Goal: Find specific page/section: Find specific page/section

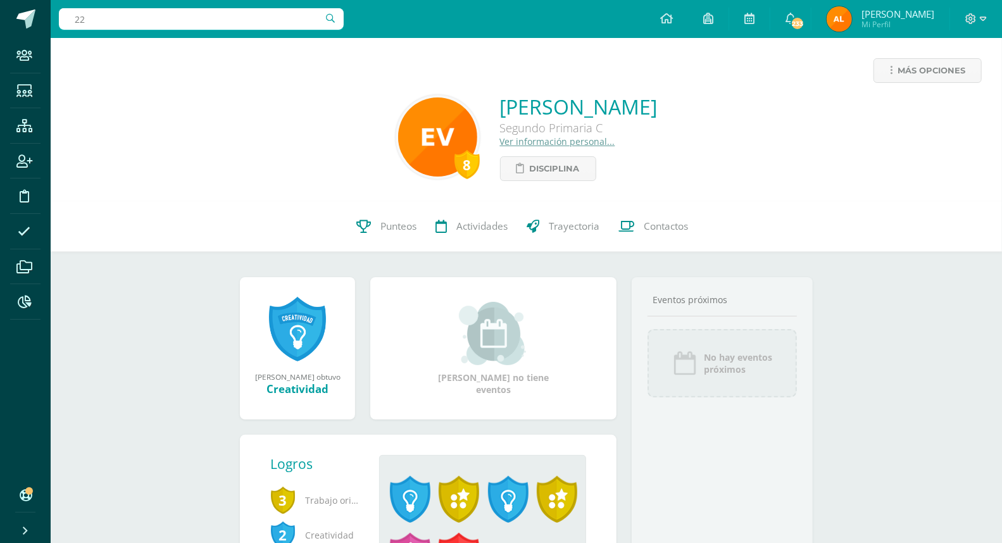
type input "2"
type input "raxique"
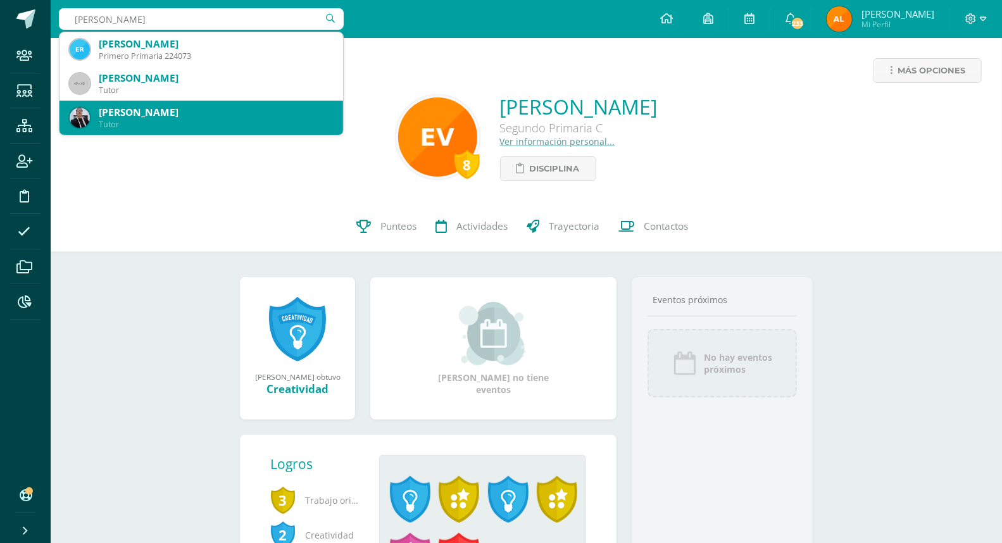
click at [165, 110] on div "[PERSON_NAME]" at bounding box center [216, 112] width 234 height 13
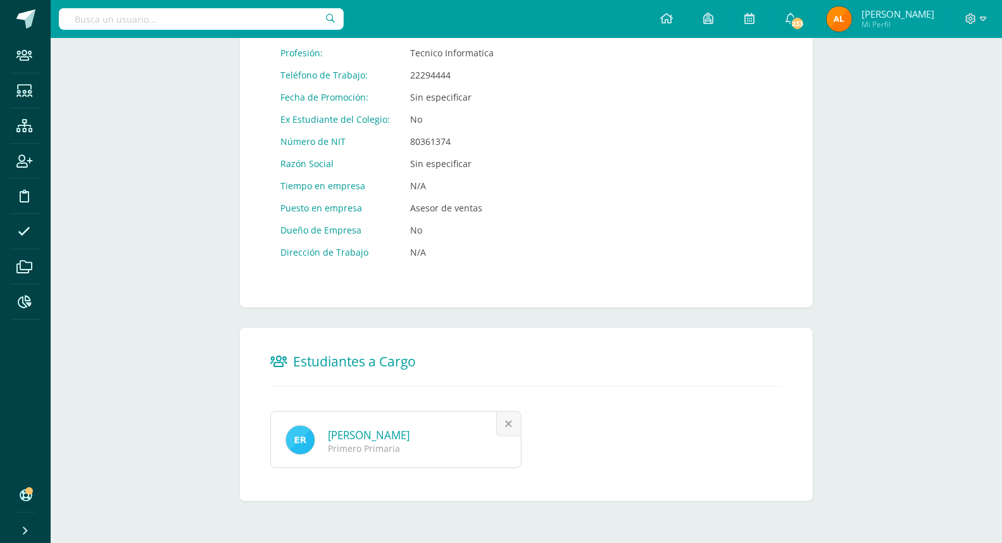
scroll to position [641, 0]
click at [220, 18] on input "text" at bounding box center [201, 19] width 285 height 22
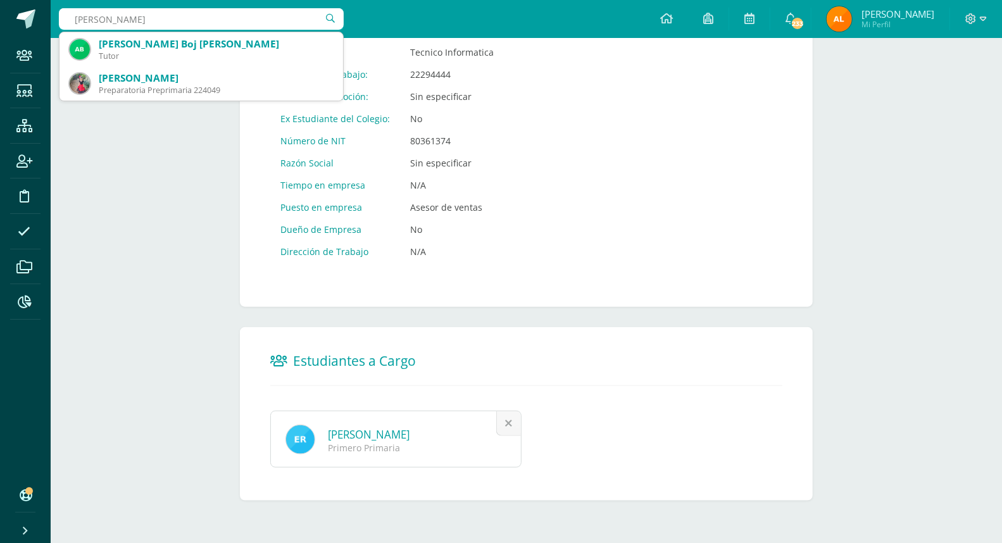
type input "[PERSON_NAME]"
